Goal: Obtain resource: Download file/media

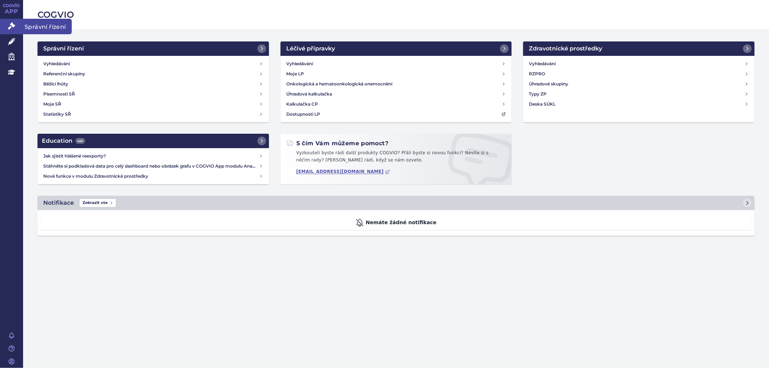
click at [8, 28] on icon at bounding box center [11, 25] width 7 height 7
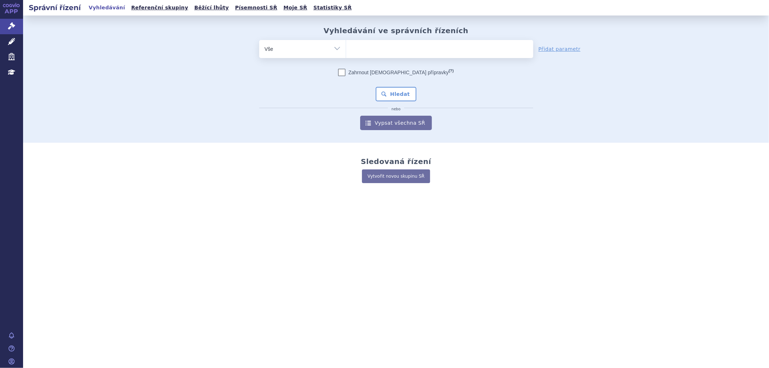
click at [366, 43] on ul at bounding box center [439, 47] width 187 height 15
click at [346, 43] on select at bounding box center [346, 49] width 0 height 18
paste input "SUKLS190860/2024"
type input "SUKLS190860/2024"
select select "SUKLS190860/2024"
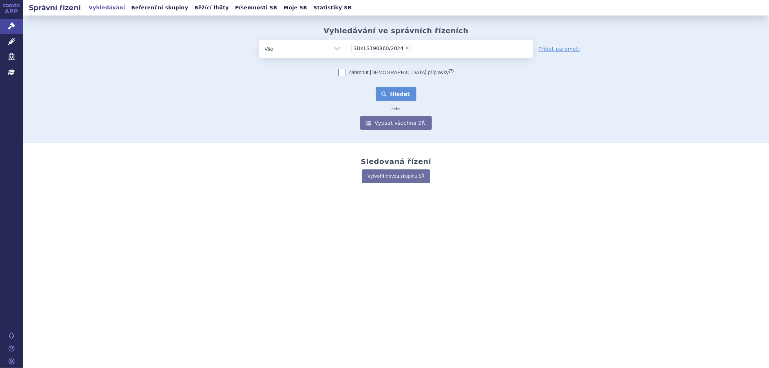
click at [390, 90] on button "Hledat" at bounding box center [396, 94] width 41 height 14
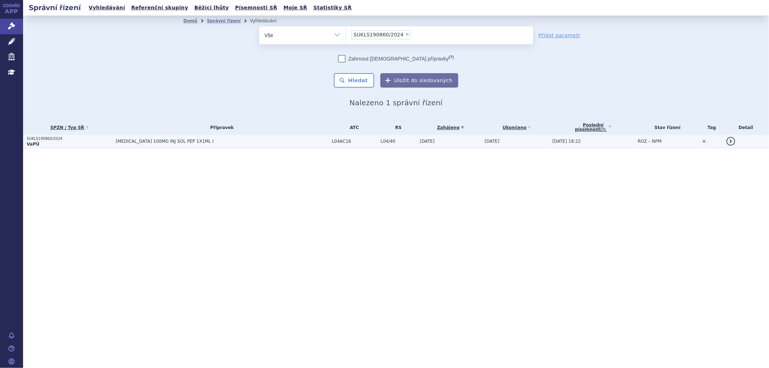
click at [267, 142] on span "[MEDICAL_DATA] 100MG INJ SOL PEP 1X1ML I" at bounding box center [206, 141] width 180 height 5
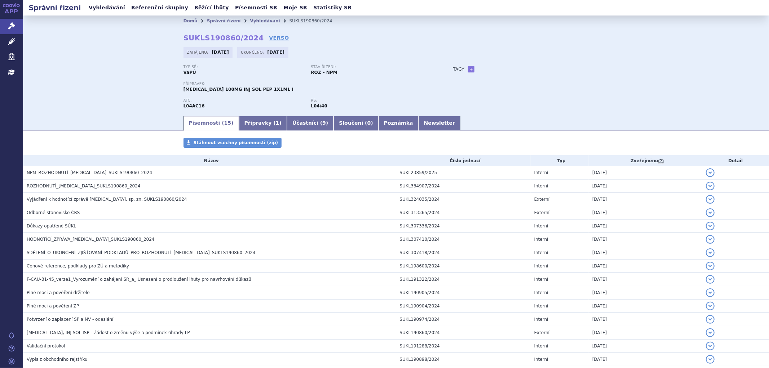
click at [144, 173] on h3 "NPM_ROZHODNUTÍ_TREMFYA_SUKLS190860_2024" at bounding box center [212, 172] width 370 height 7
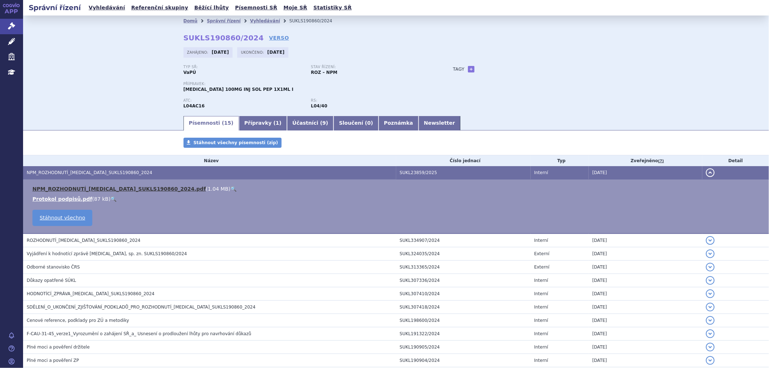
click at [149, 191] on link "NPM_ROZHODNUTÍ_TREMFYA_SUKLS190860_2024.pdf" at bounding box center [118, 189] width 173 height 6
